Goal: Obtain resource: Obtain resource

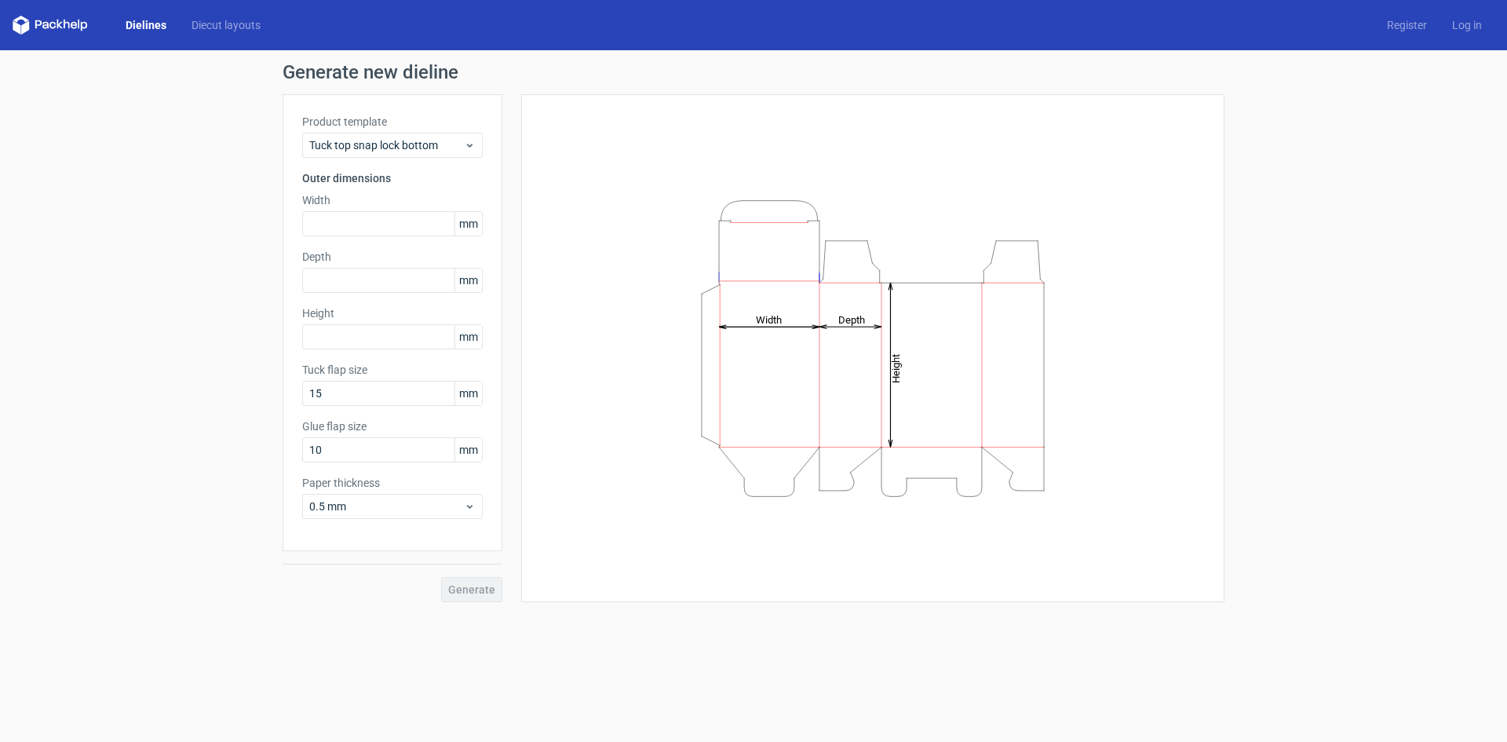
click at [147, 31] on link "Dielines" at bounding box center [146, 25] width 66 height 16
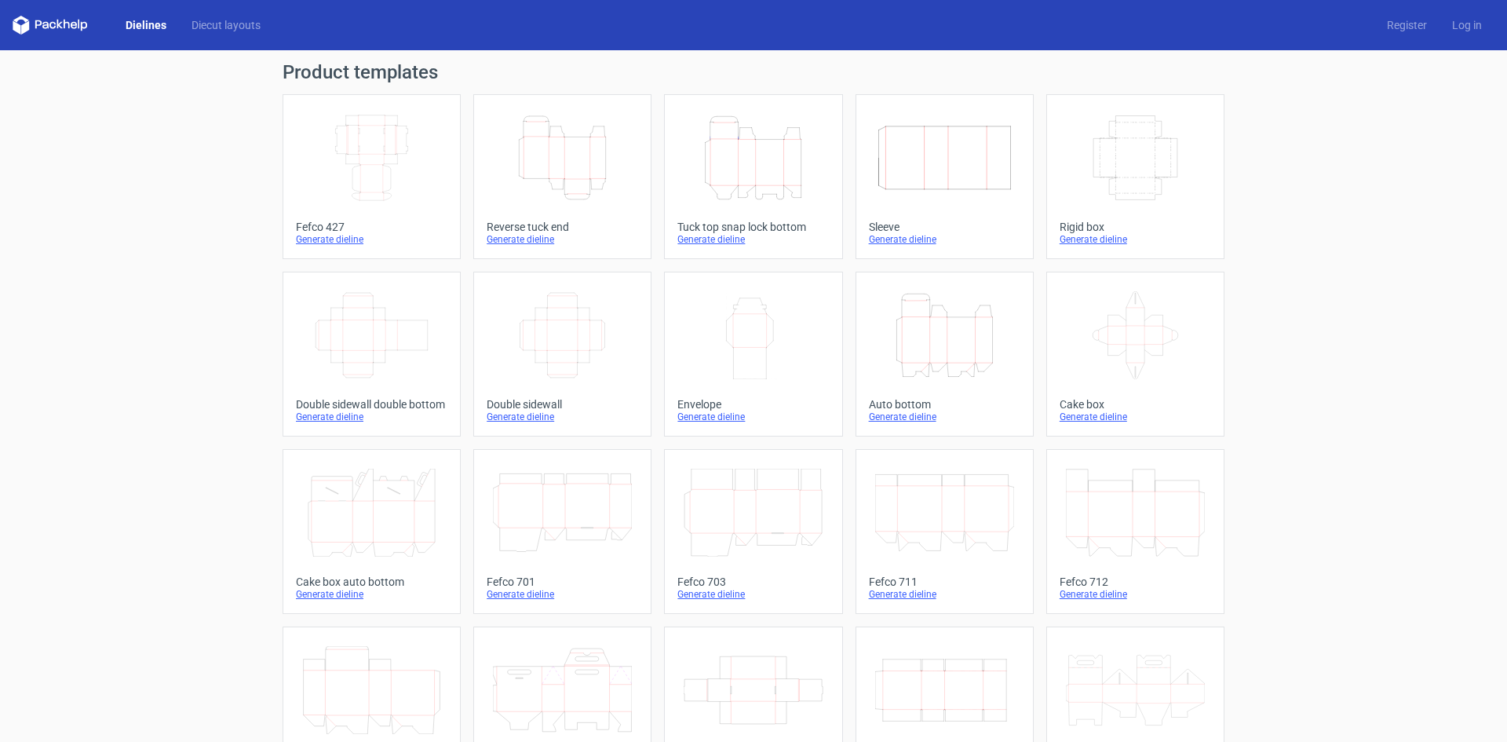
click at [388, 170] on icon "Width Depth Height" at bounding box center [371, 158] width 139 height 88
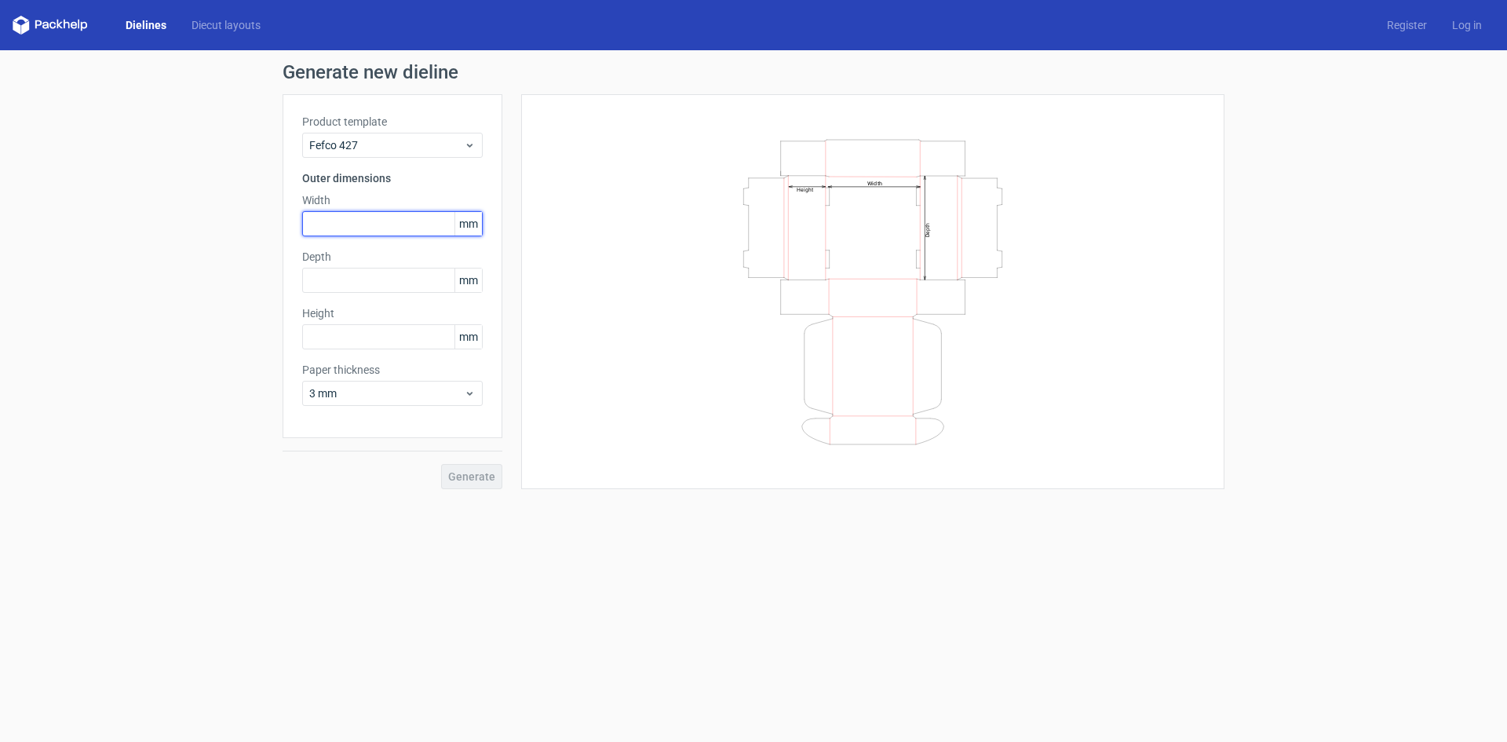
click at [382, 223] on input "text" at bounding box center [392, 223] width 180 height 25
type input "150"
type input "140"
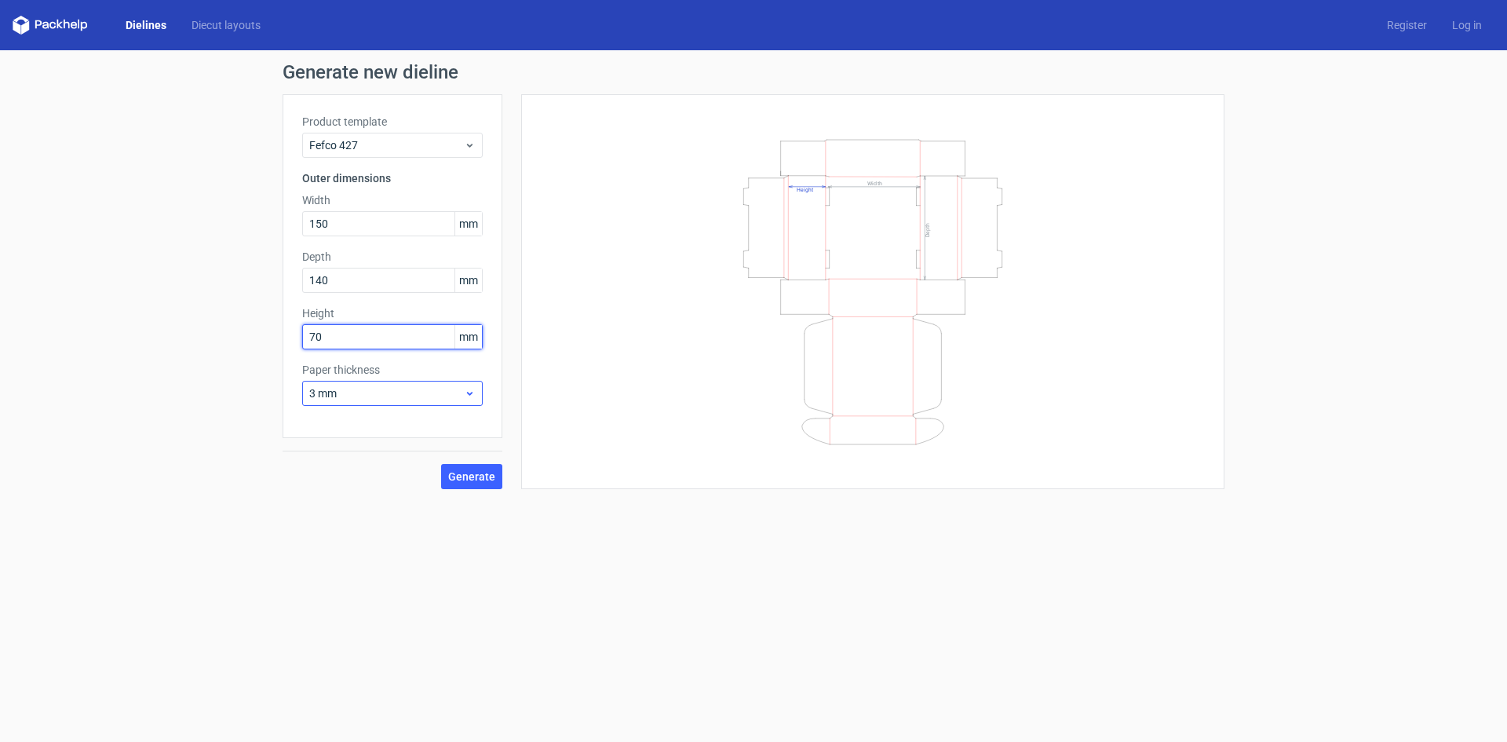
type input "70"
click at [384, 390] on span "3 mm" at bounding box center [386, 393] width 155 height 16
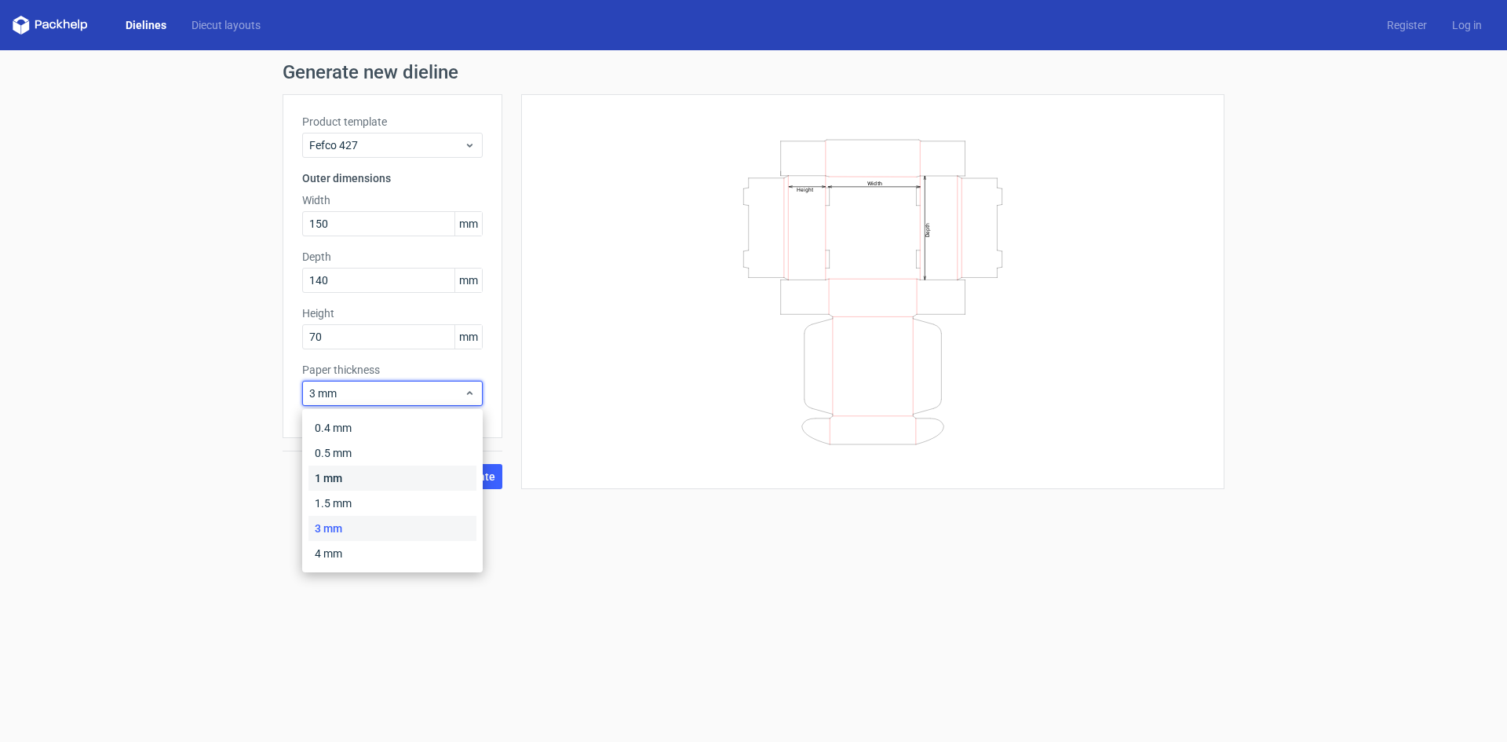
click at [354, 472] on div "1 mm" at bounding box center [392, 477] width 168 height 25
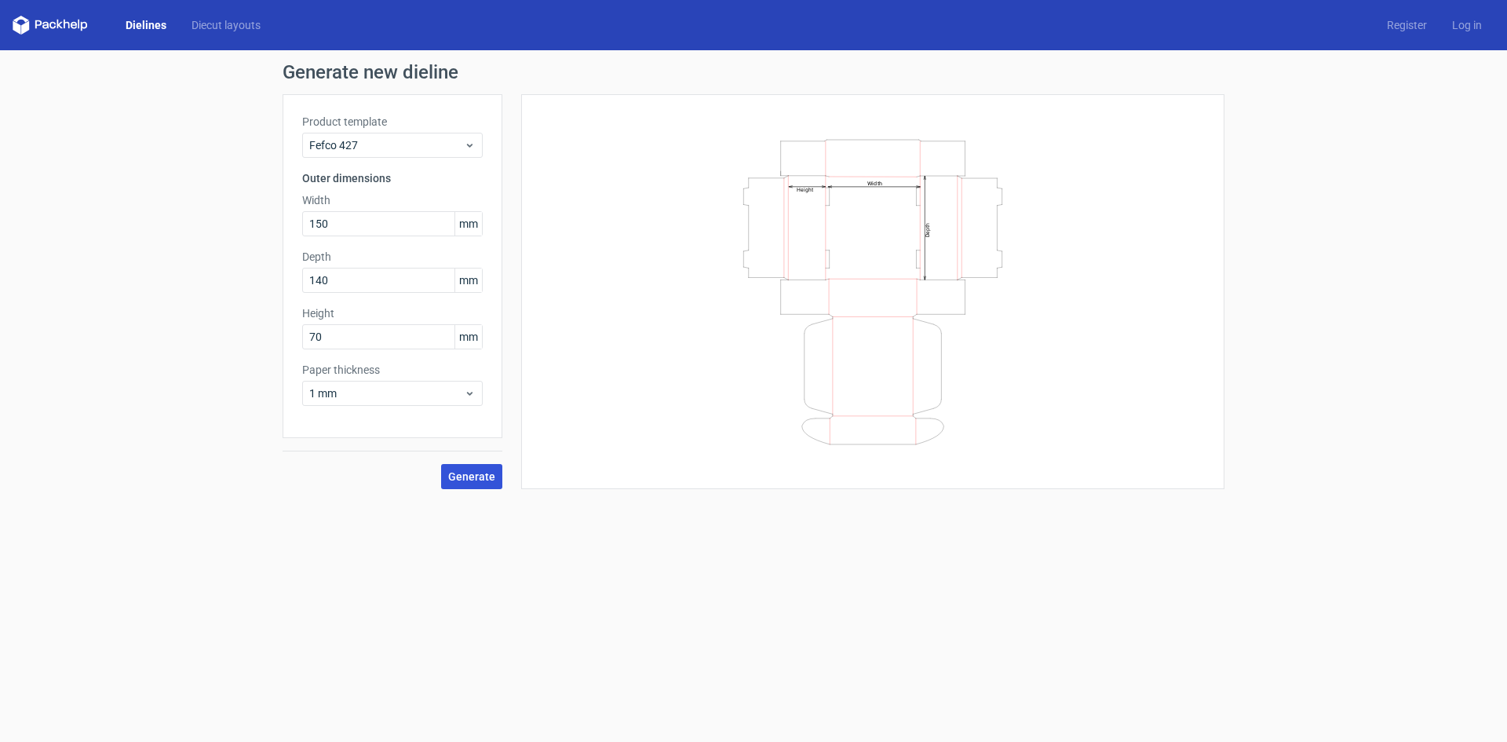
click at [475, 478] on span "Generate" at bounding box center [471, 476] width 47 height 11
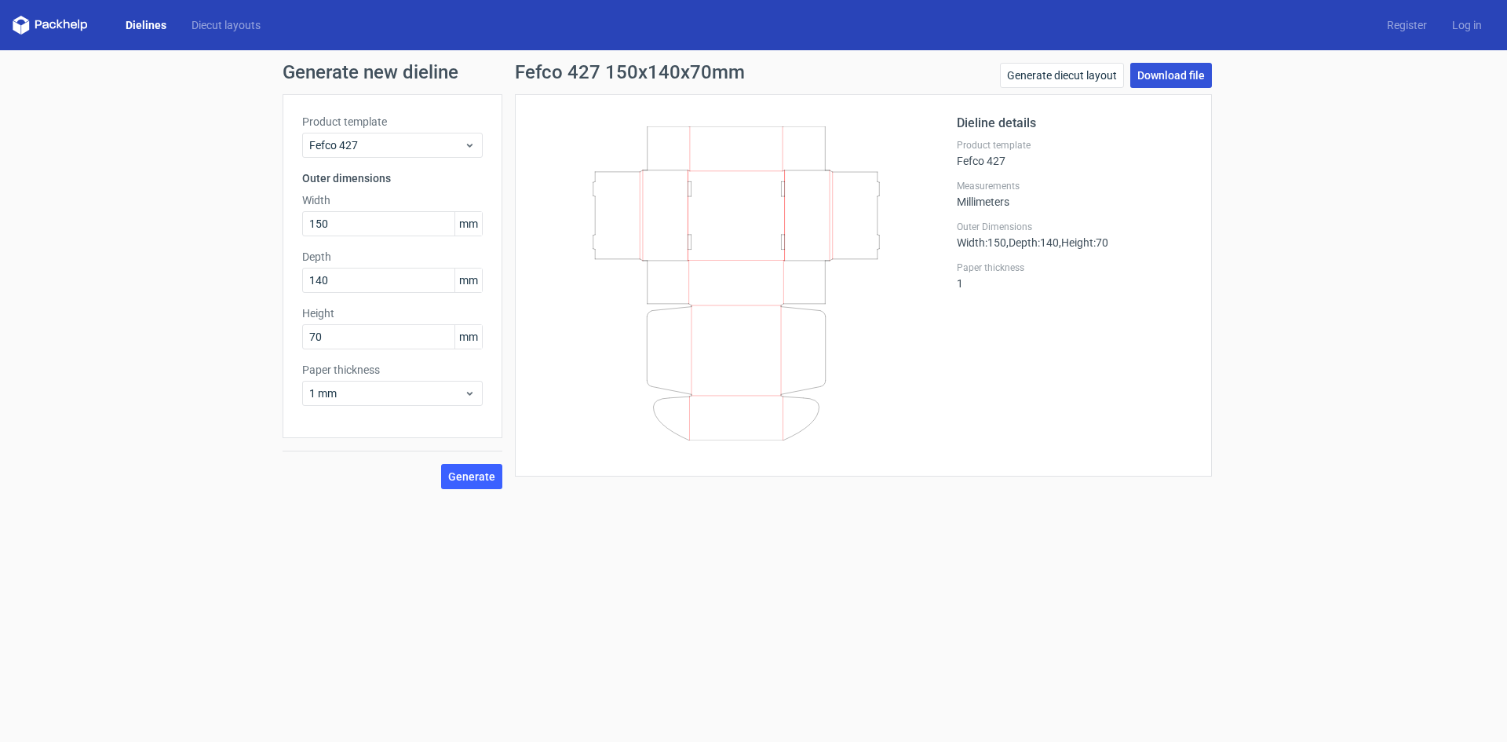
click at [1169, 78] on link "Download file" at bounding box center [1171, 75] width 82 height 25
